Goal: Navigation & Orientation: Find specific page/section

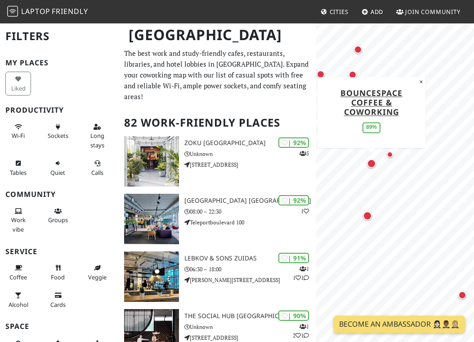
click at [372, 162] on div "Map marker" at bounding box center [371, 163] width 9 height 9
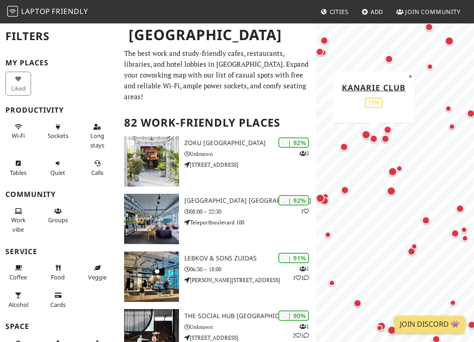
click at [375, 137] on div "Map marker" at bounding box center [374, 139] width 8 height 8
